Goal: Information Seeking & Learning: Find contact information

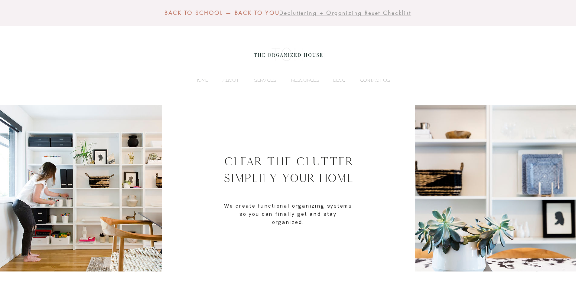
click at [369, 82] on p "CONTACT US" at bounding box center [375, 80] width 36 height 9
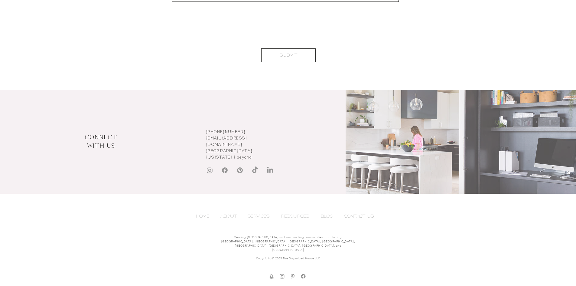
drag, startPoint x: 269, startPoint y: 144, endPoint x: 203, endPoint y: 147, distance: 65.9
click at [203, 147] on div at bounding box center [274, 146] width 144 height 113
drag, startPoint x: 204, startPoint y: 147, endPoint x: 264, endPoint y: 148, distance: 60.2
click at [264, 148] on div at bounding box center [274, 146] width 144 height 113
drag, startPoint x: 263, startPoint y: 144, endPoint x: 246, endPoint y: 144, distance: 16.9
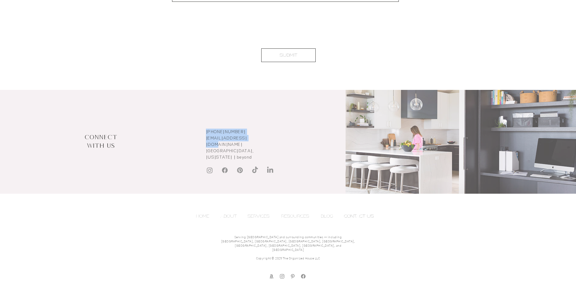
click at [246, 144] on div "[PHONE_NUMBER] [EMAIL_ADDRESS][DOMAIN_NAME] ​ [GEOGRAPHIC_DATA], [US_STATE] + b…" at bounding box center [274, 146] width 144 height 113
click at [247, 144] on span "[EMAIL_ADDRESS][DOMAIN_NAME]" at bounding box center [226, 141] width 41 height 12
click at [263, 144] on p "[EMAIL_ADDRESS][DOMAIN_NAME] ​" at bounding box center [234, 141] width 57 height 13
drag, startPoint x: 263, startPoint y: 144, endPoint x: 206, endPoint y: 144, distance: 56.5
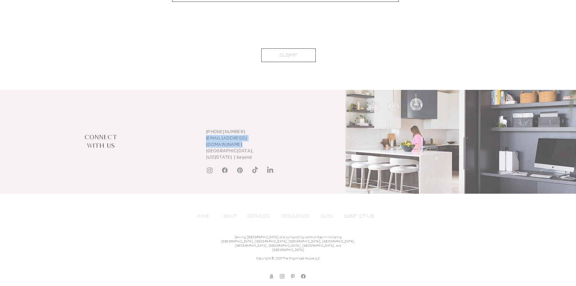
click at [206, 144] on p "[EMAIL_ADDRESS][DOMAIN_NAME] ​" at bounding box center [234, 141] width 57 height 13
copy link "[EMAIL_ADDRESS][DOMAIN_NAME] ​"
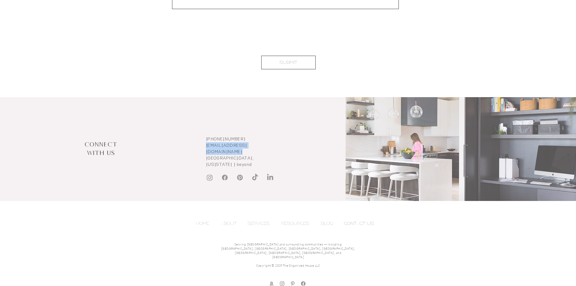
scroll to position [464, 0]
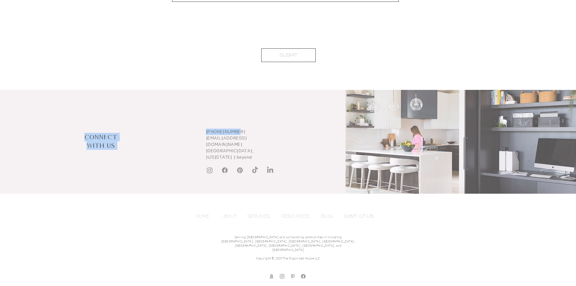
drag, startPoint x: 243, startPoint y: 135, endPoint x: 200, endPoint y: 136, distance: 43.5
click at [200, 136] on div "Connect With Us [PHONE_NUMBER] [EMAIL_ADDRESS][DOMAIN_NAME] ​ [GEOGRAPHIC_DATA]…" at bounding box center [288, 146] width 576 height 113
click at [205, 130] on div at bounding box center [274, 146] width 144 height 113
drag, startPoint x: 241, startPoint y: 136, endPoint x: 201, endPoint y: 135, distance: 39.3
click at [202, 135] on div "[PHONE_NUMBER] [EMAIL_ADDRESS][DOMAIN_NAME] ​ [GEOGRAPHIC_DATA], [US_STATE] + b…" at bounding box center [274, 146] width 144 height 113
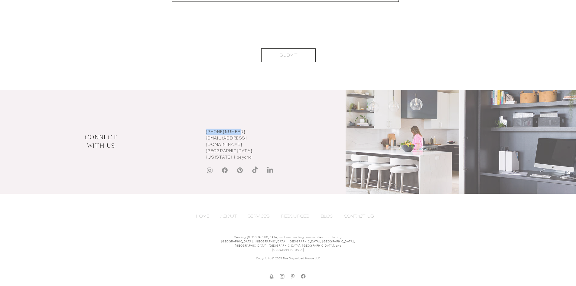
copy div "[PHONE_NUMBER]"
drag, startPoint x: 206, startPoint y: 151, endPoint x: 240, endPoint y: 153, distance: 34.5
click at [240, 153] on span "[GEOGRAPHIC_DATA], [US_STATE] + beyond" at bounding box center [230, 154] width 48 height 12
copy span "[GEOGRAPHIC_DATA], [US_STATE]"
